Goal: Task Accomplishment & Management: Manage account settings

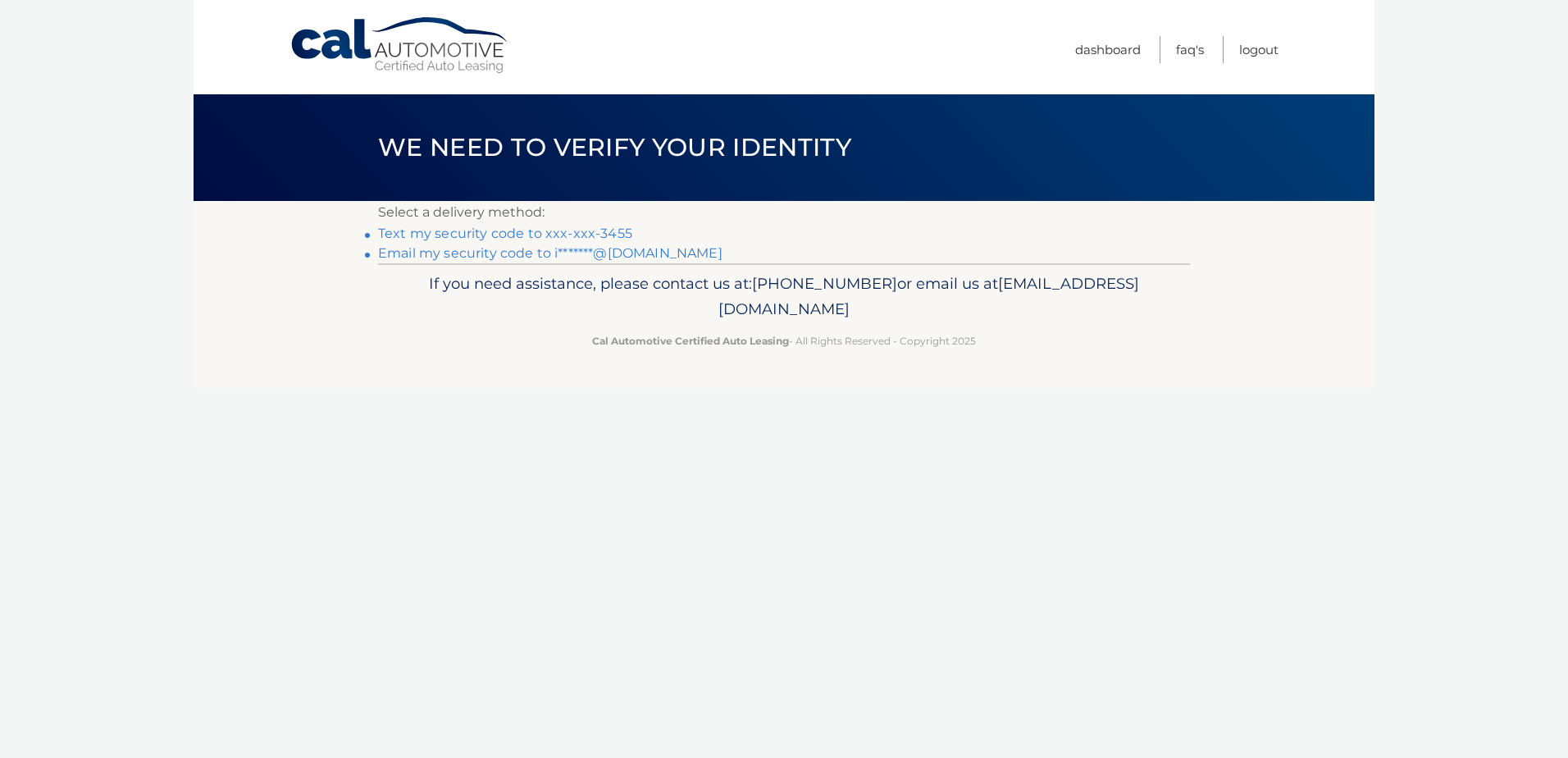
click at [482, 232] on link "Text my security code to xxx-xxx-3455" at bounding box center [505, 233] width 254 height 16
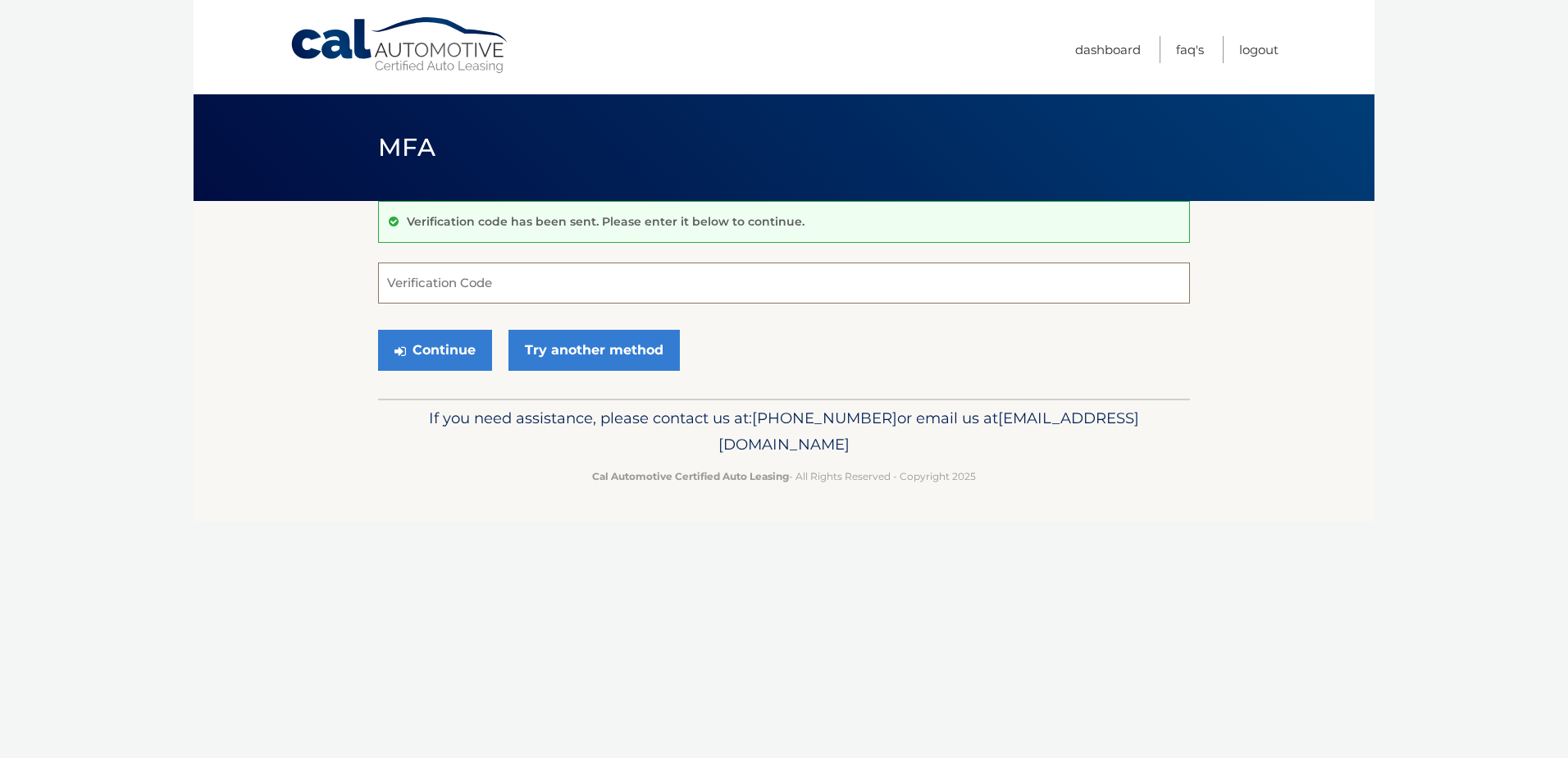
click at [467, 281] on input "Verification Code" at bounding box center [784, 283] width 812 height 41
type input "610081"
click at [443, 342] on button "Continue" at bounding box center [435, 350] width 114 height 41
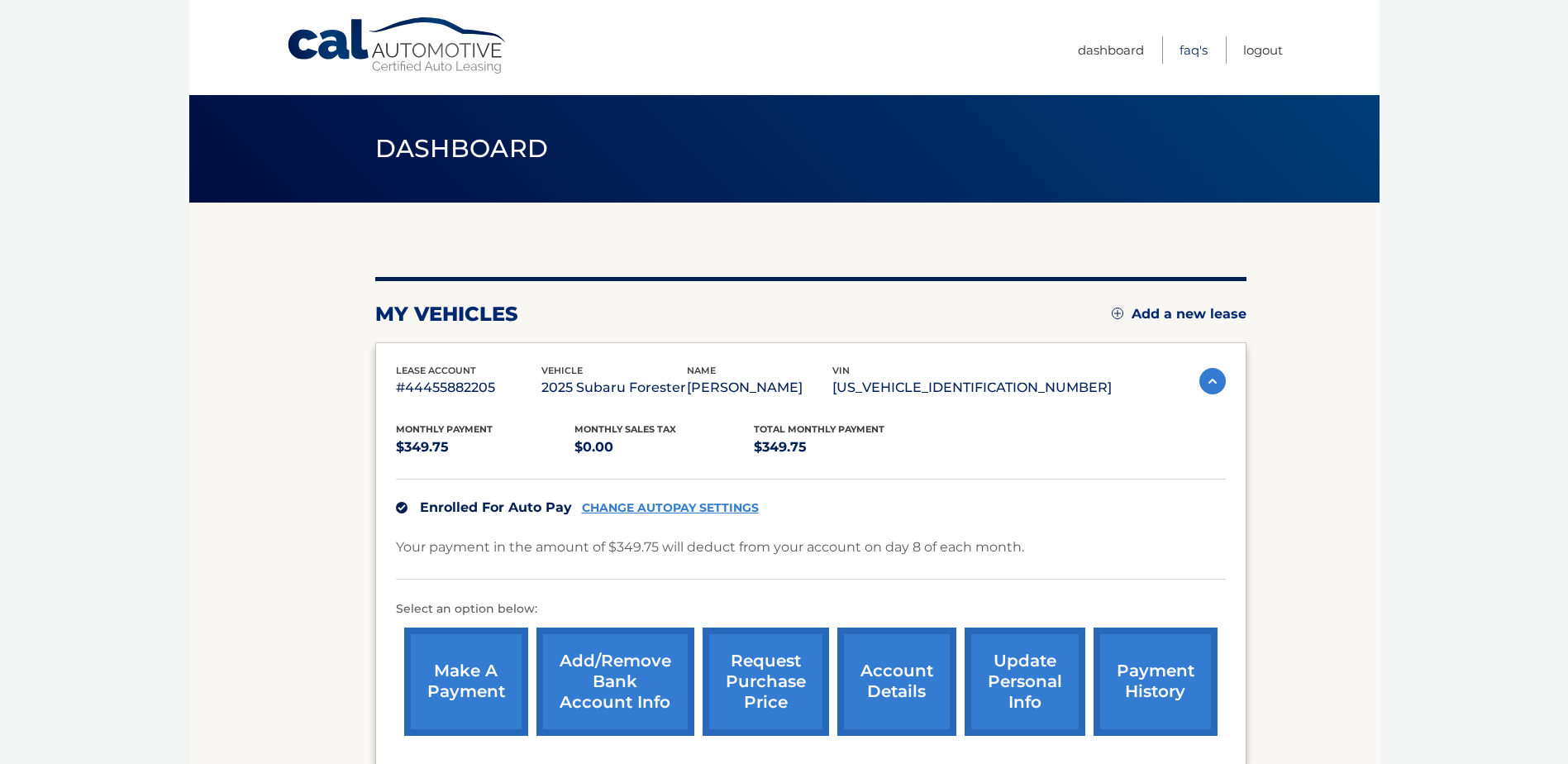
click at [1197, 54] on link "FAQ's" at bounding box center [1194, 50] width 28 height 27
click at [1188, 49] on link "FAQ's" at bounding box center [1194, 50] width 28 height 27
click at [883, 676] on link "account details" at bounding box center [897, 682] width 119 height 108
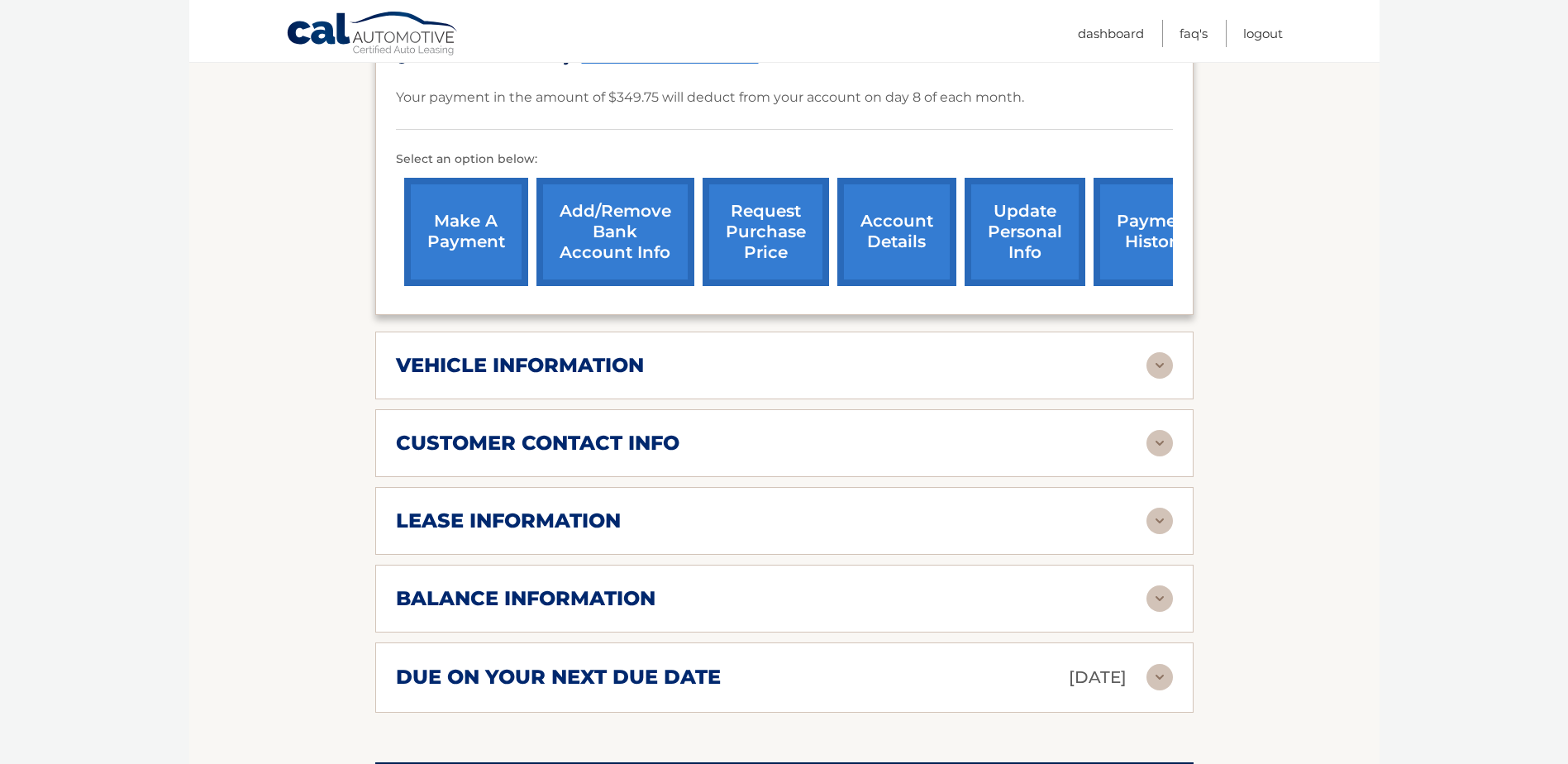
scroll to position [496, 0]
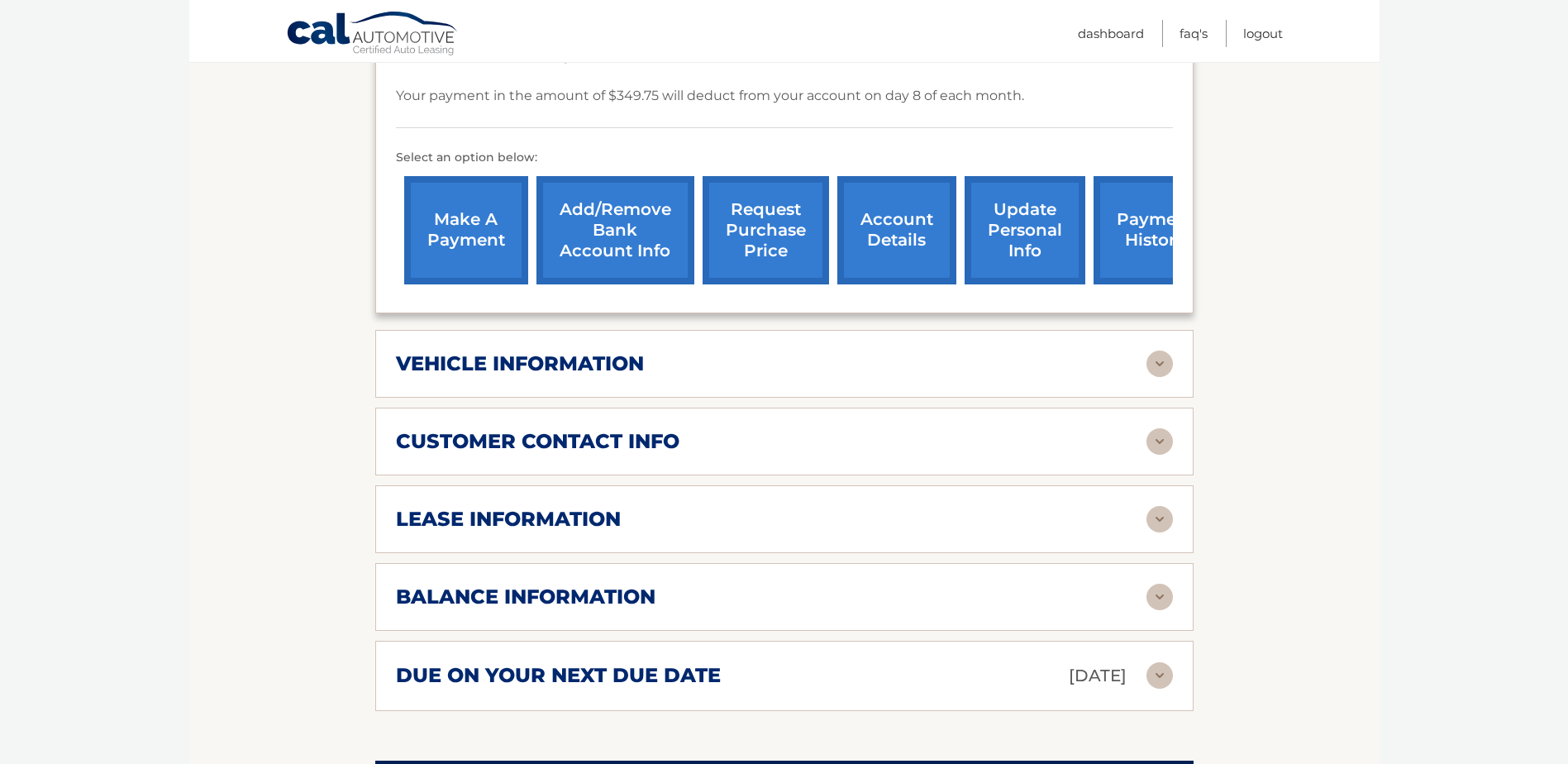
click at [1156, 506] on img at bounding box center [1159, 518] width 27 height 27
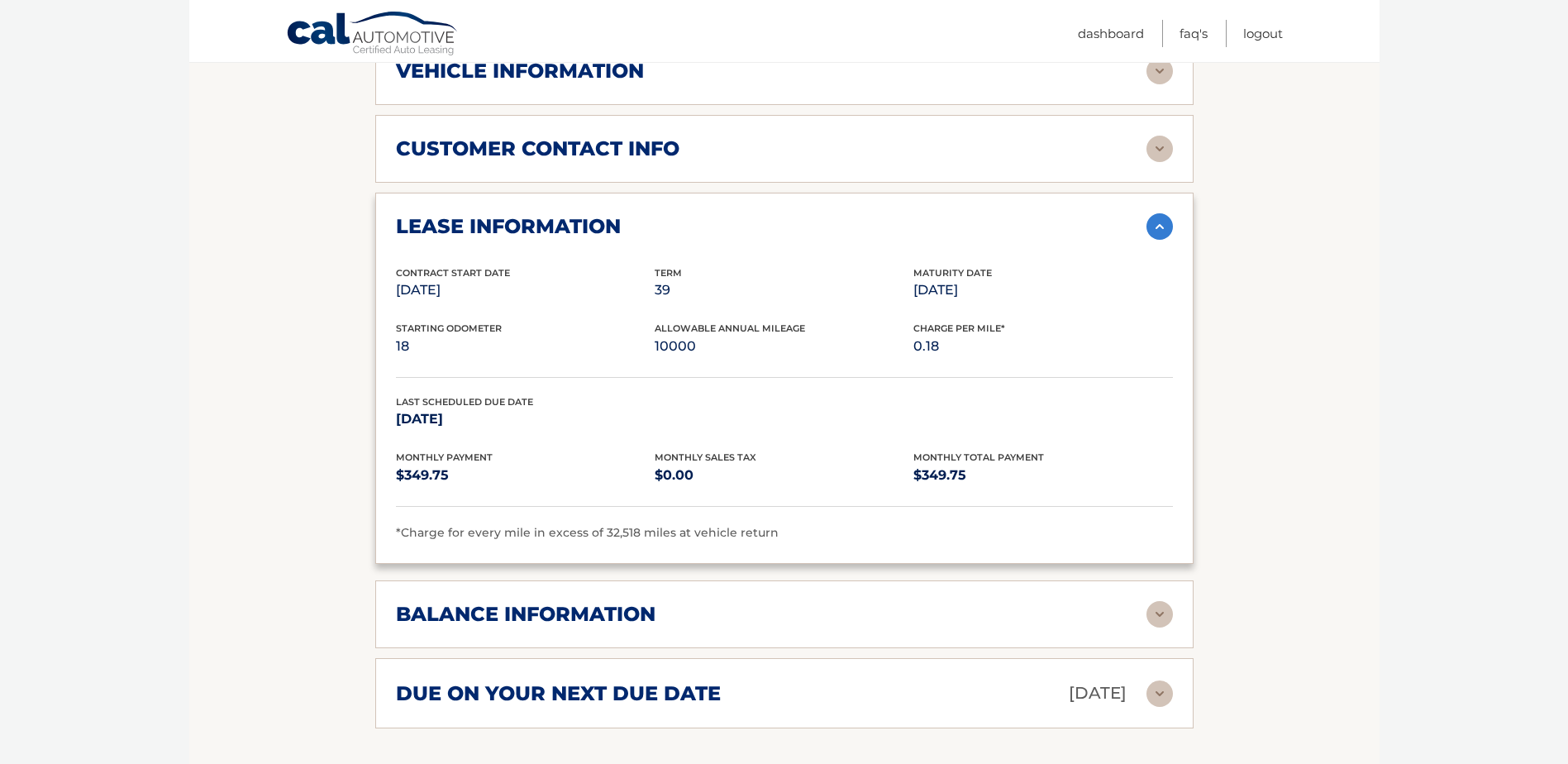
scroll to position [827, 0]
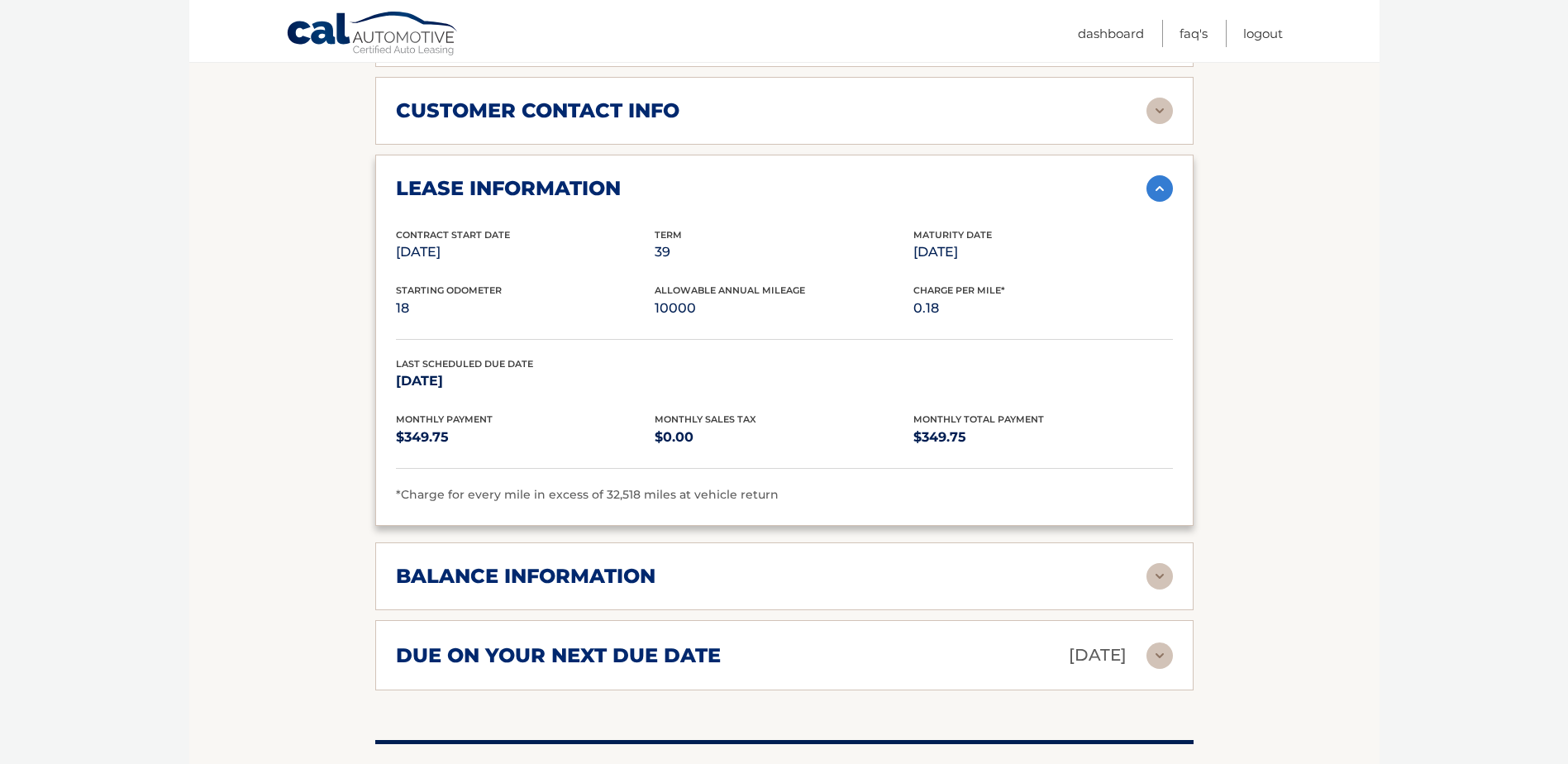
click at [1152, 563] on img at bounding box center [1159, 575] width 27 height 27
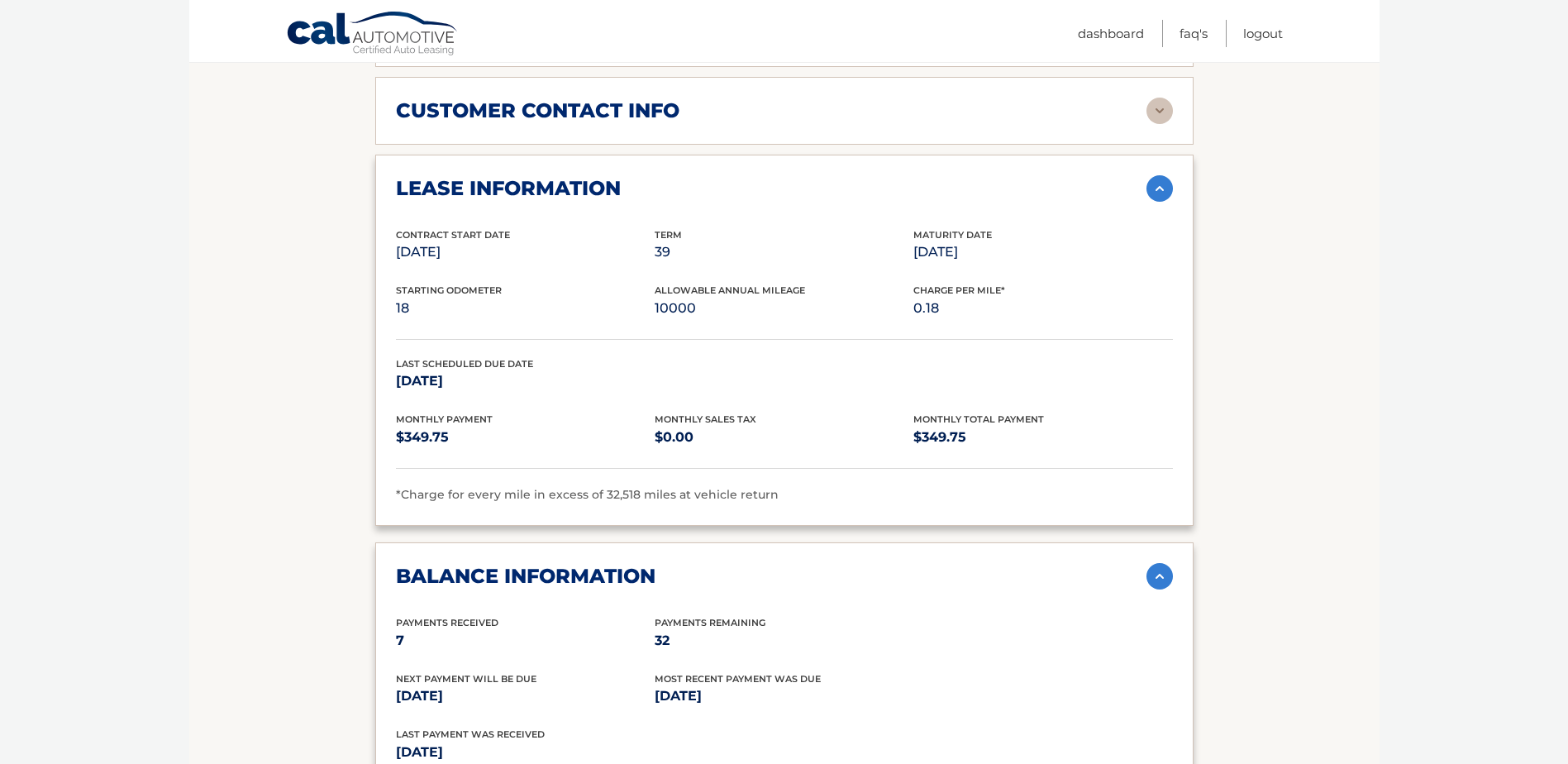
click at [1152, 563] on img at bounding box center [1159, 575] width 27 height 27
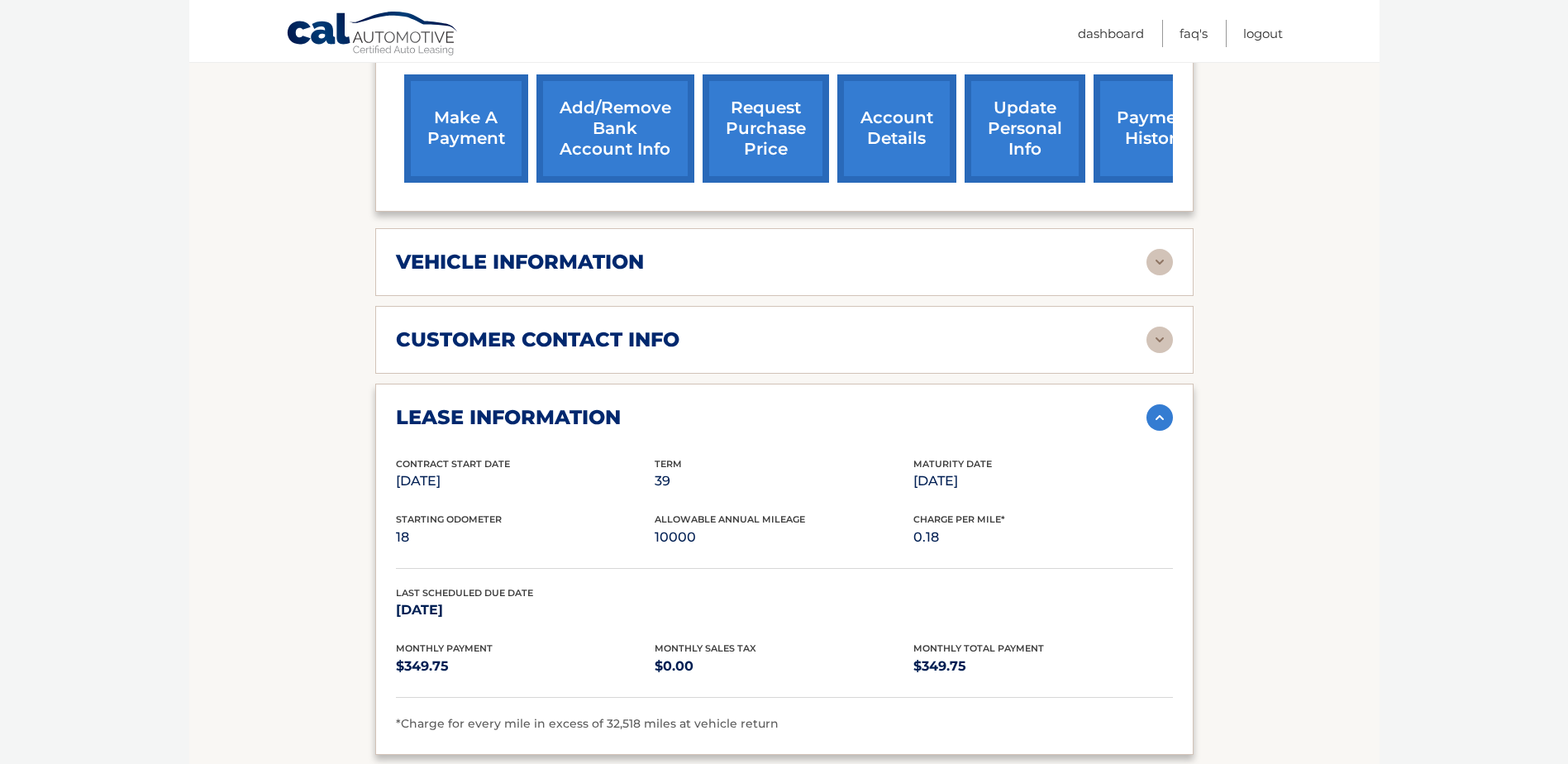
scroll to position [413, 0]
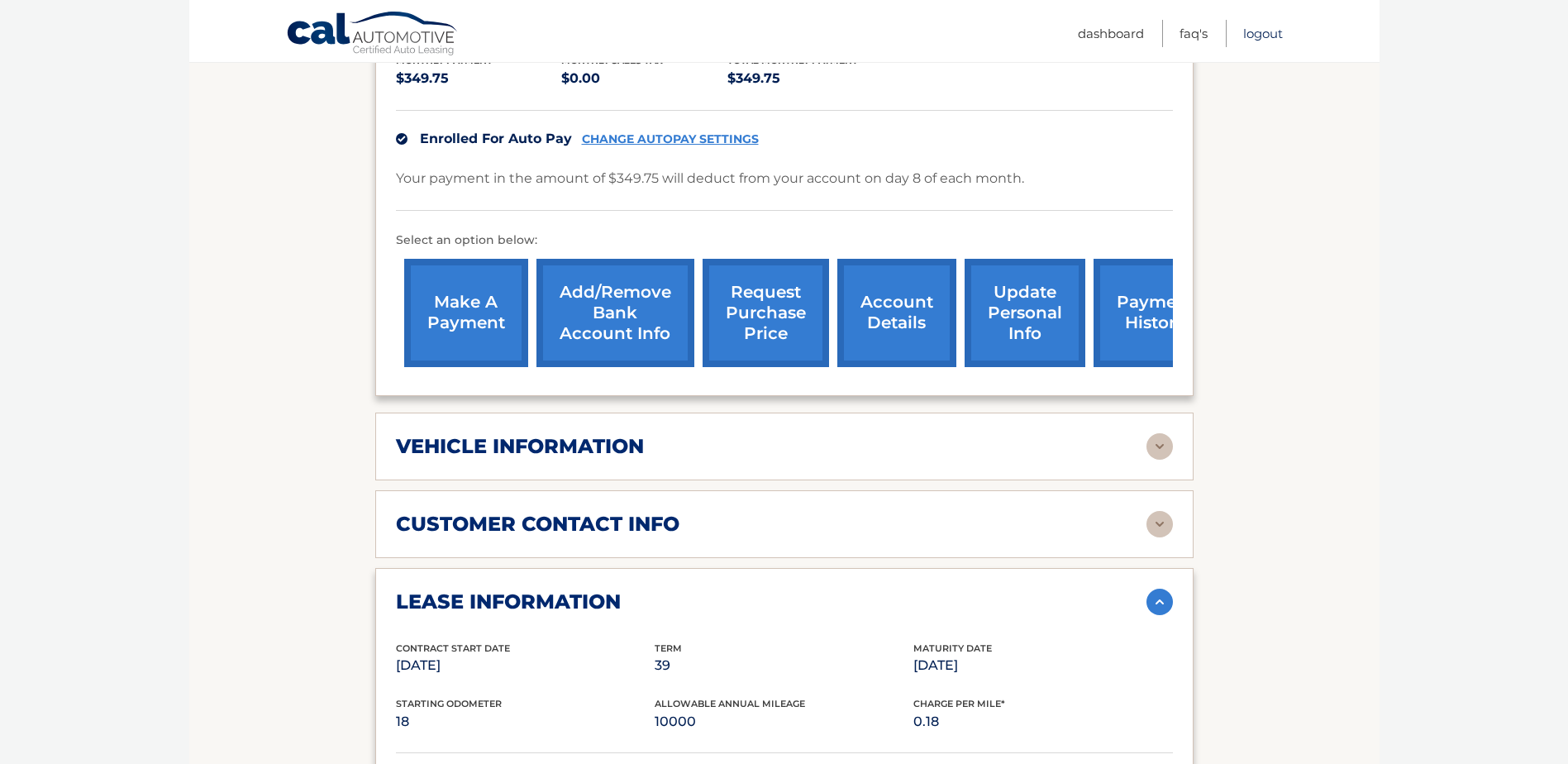
click at [1266, 36] on link "Logout" at bounding box center [1263, 33] width 39 height 27
